Goal: Communication & Community: Answer question/provide support

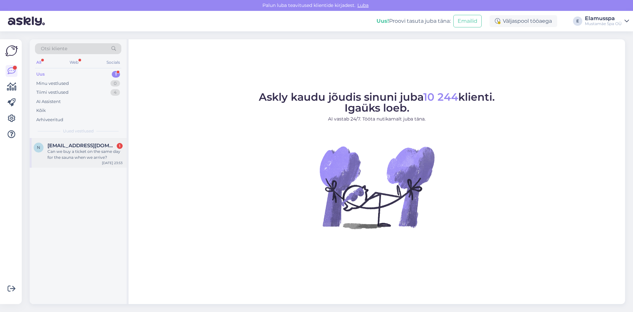
click at [88, 148] on span "[EMAIL_ADDRESS][DOMAIN_NAME]" at bounding box center [82, 146] width 69 height 6
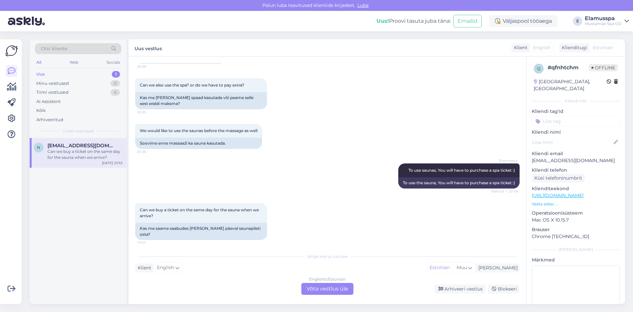
scroll to position [263, 0]
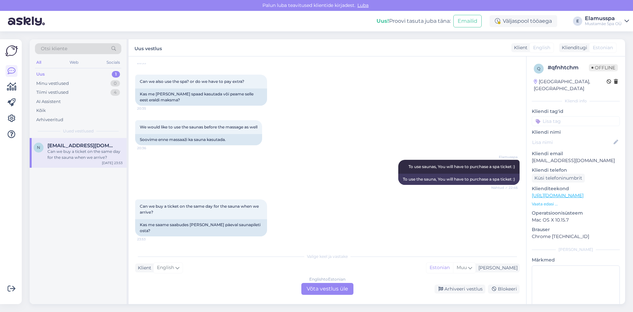
click at [331, 285] on div "English to Estonian Võta vestlus üle" at bounding box center [328, 289] width 52 height 12
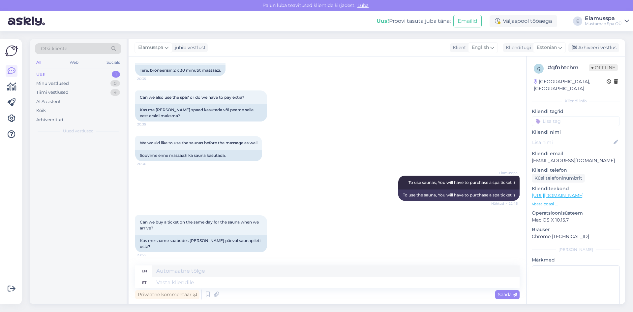
scroll to position [247, 0]
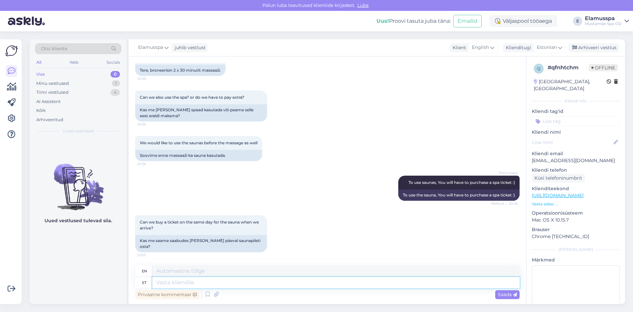
click at [296, 280] on textarea at bounding box center [335, 282] width 367 height 11
type textarea "T"
type textarea "Tere"
type textarea "Hello"
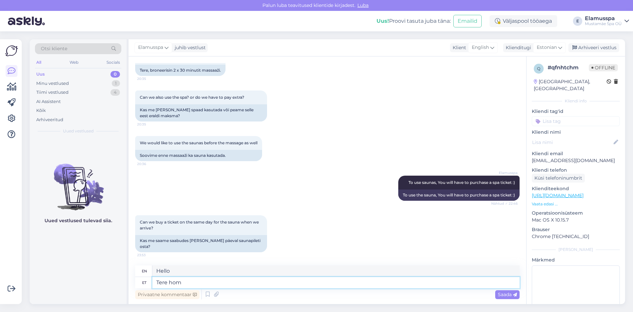
type textarea "Tere homm"
type textarea "Hello,"
type textarea "Tere hommikust!"
type textarea "Good morning!"
type textarea "Tere hommikust! [GEOGRAPHIC_DATA]"
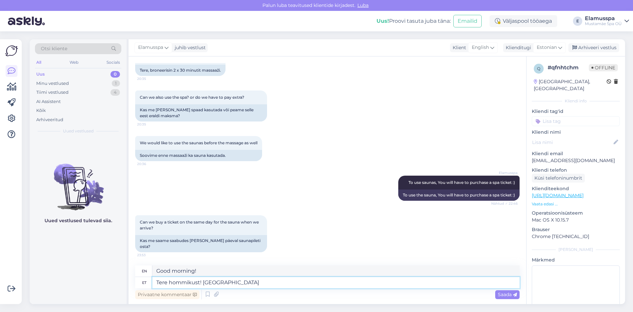
type textarea "Good morning! Of course"
type textarea "Tere hommikust! Muidugi saate"
type textarea "Good morning! Of course you can"
type textarea "Tere hommikust! Muidugi saate."
type textarea "Good morning! Of course you can."
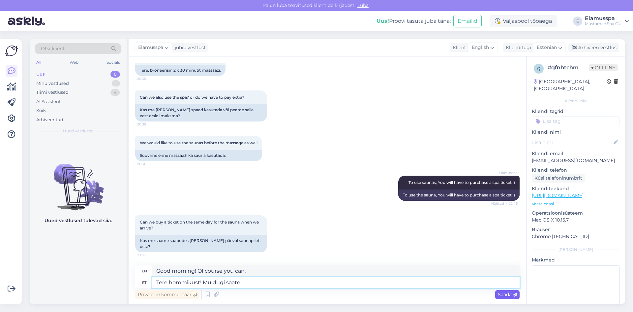
type textarea "Tere hommikust! Muidugi saate."
click at [505, 294] on span "Saada" at bounding box center [507, 294] width 19 height 6
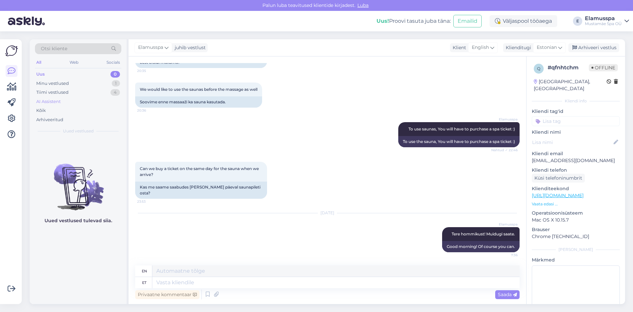
click at [102, 98] on div "AI Assistent" at bounding box center [78, 101] width 86 height 9
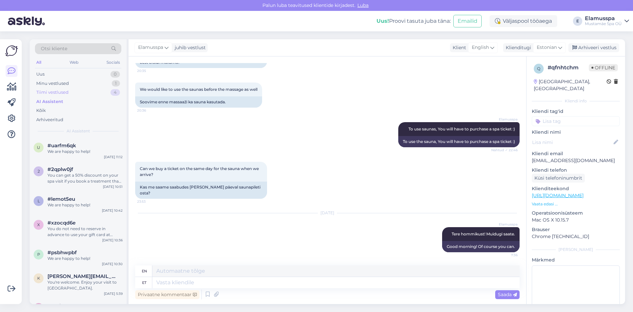
click at [101, 92] on div "Tiimi vestlused 4" at bounding box center [78, 92] width 86 height 9
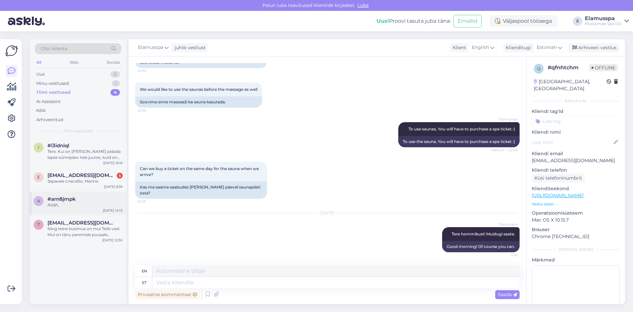
click at [102, 200] on div "#arn8jmpk" at bounding box center [85, 199] width 75 height 6
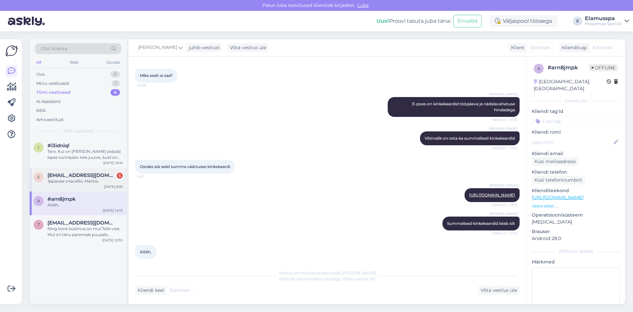
click at [98, 177] on span "[EMAIL_ADDRESS][DOMAIN_NAME]" at bounding box center [82, 175] width 69 height 6
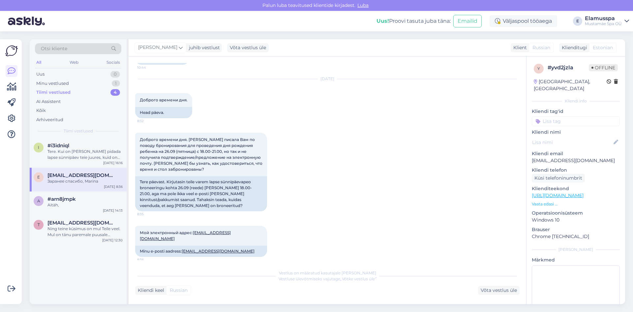
scroll to position [569, 0]
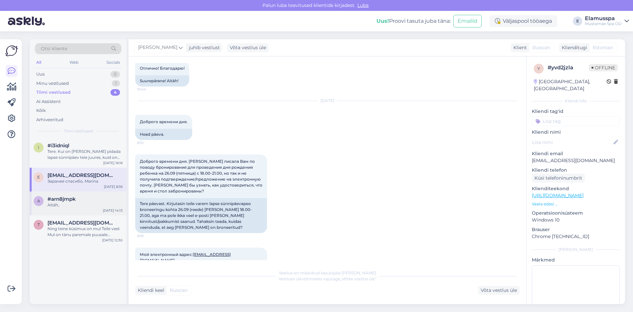
click at [71, 208] on div "a #arn8jmpk Aitäh, [DATE] 14:13" at bounding box center [78, 203] width 97 height 24
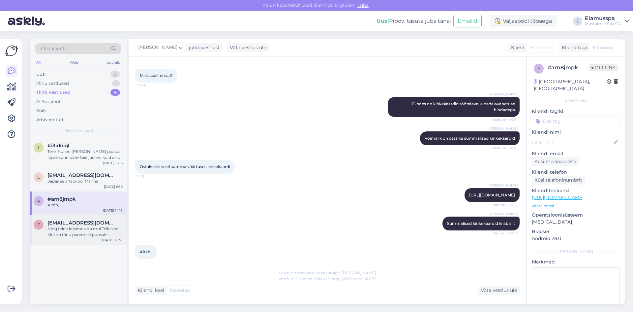
click at [87, 225] on span "[EMAIL_ADDRESS][DOMAIN_NAME]" at bounding box center [82, 223] width 69 height 6
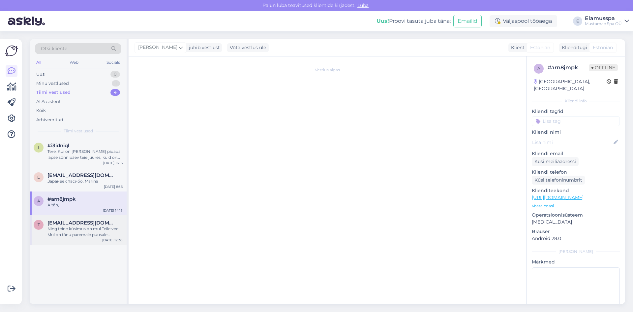
scroll to position [0, 0]
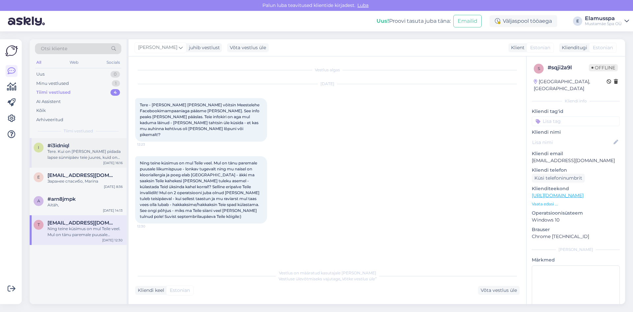
click at [89, 153] on div "Tere. Kui on [PERSON_NAME] pidada lapse sünnipäev teie juures, kuid on teada, e…" at bounding box center [85, 154] width 75 height 12
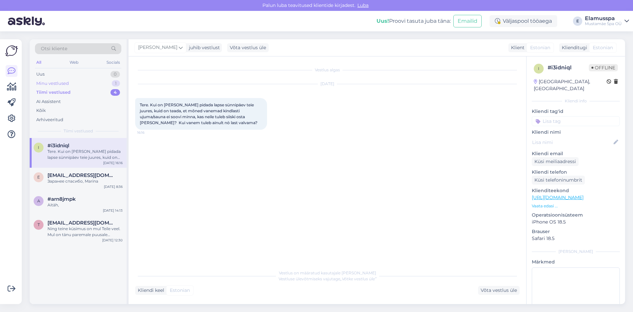
click at [74, 81] on div "Minu vestlused 1" at bounding box center [78, 83] width 86 height 9
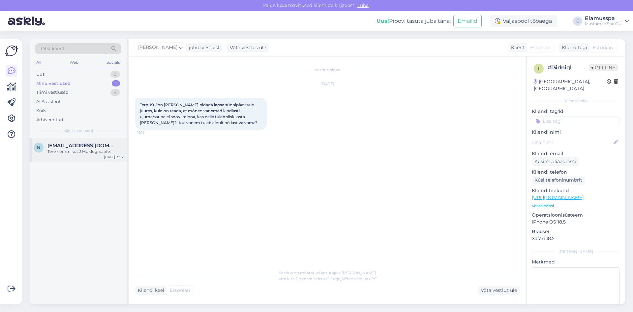
click at [86, 144] on span "[EMAIL_ADDRESS][DOMAIN_NAME]" at bounding box center [82, 146] width 69 height 6
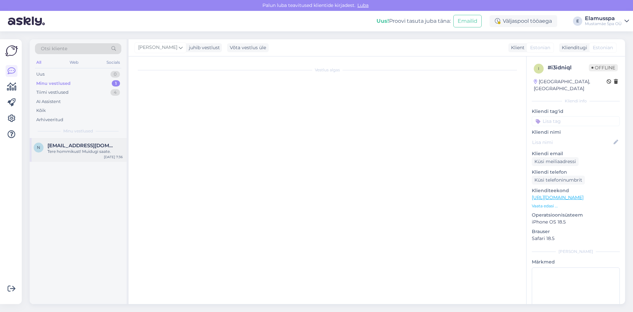
scroll to position [301, 0]
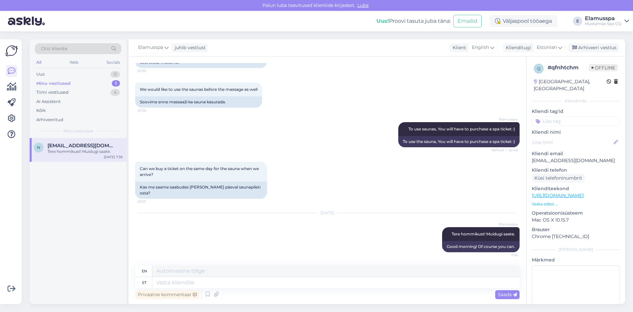
click at [72, 68] on div "Otsi kliente All Web Socials Uus 0 Minu vestlused 1 Tiimi vestlused 4 AI Assist…" at bounding box center [78, 88] width 97 height 99
click at [77, 75] on div "Uus 0" at bounding box center [78, 74] width 86 height 9
